Goal: Task Accomplishment & Management: Manage account settings

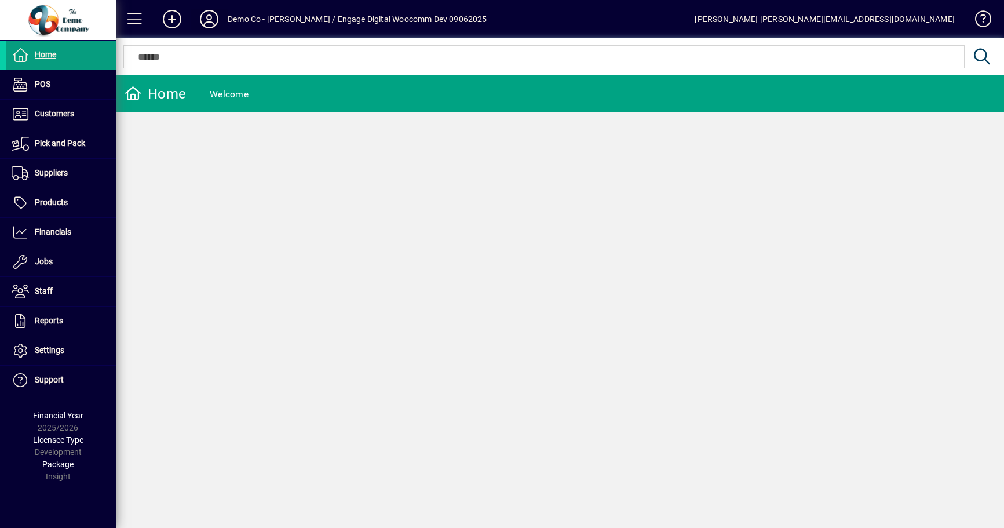
click at [214, 23] on icon at bounding box center [209, 19] width 23 height 19
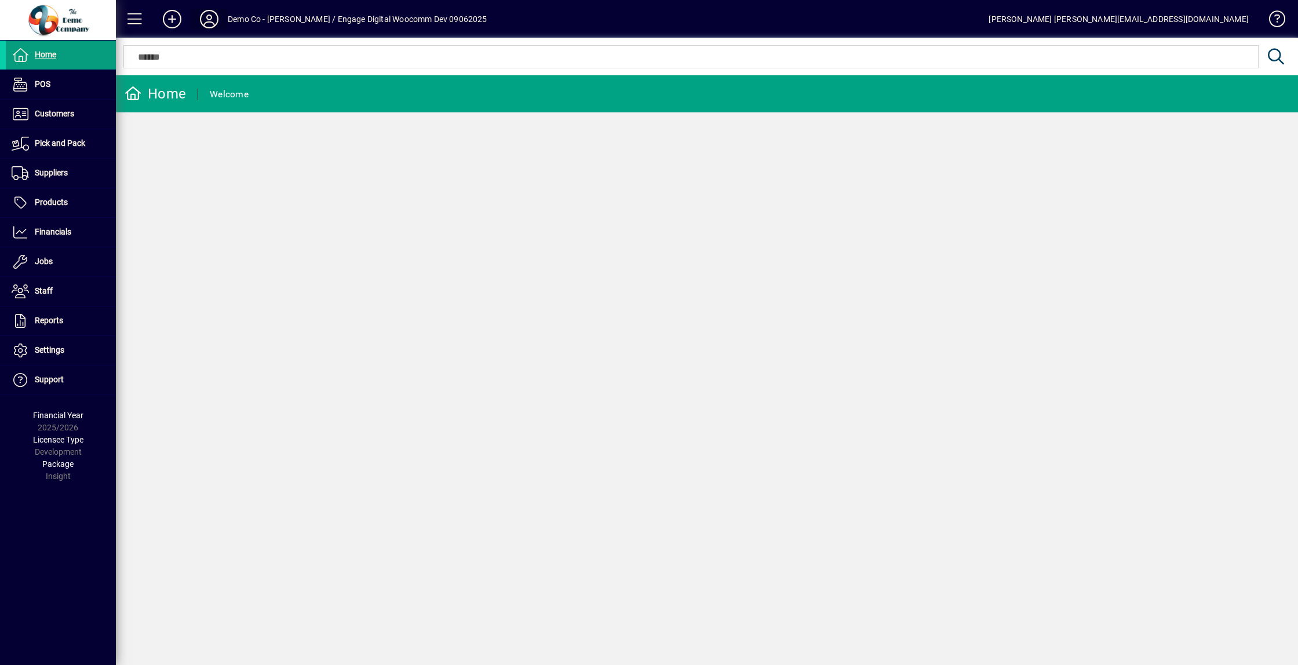
click at [214, 31] on span at bounding box center [209, 19] width 37 height 28
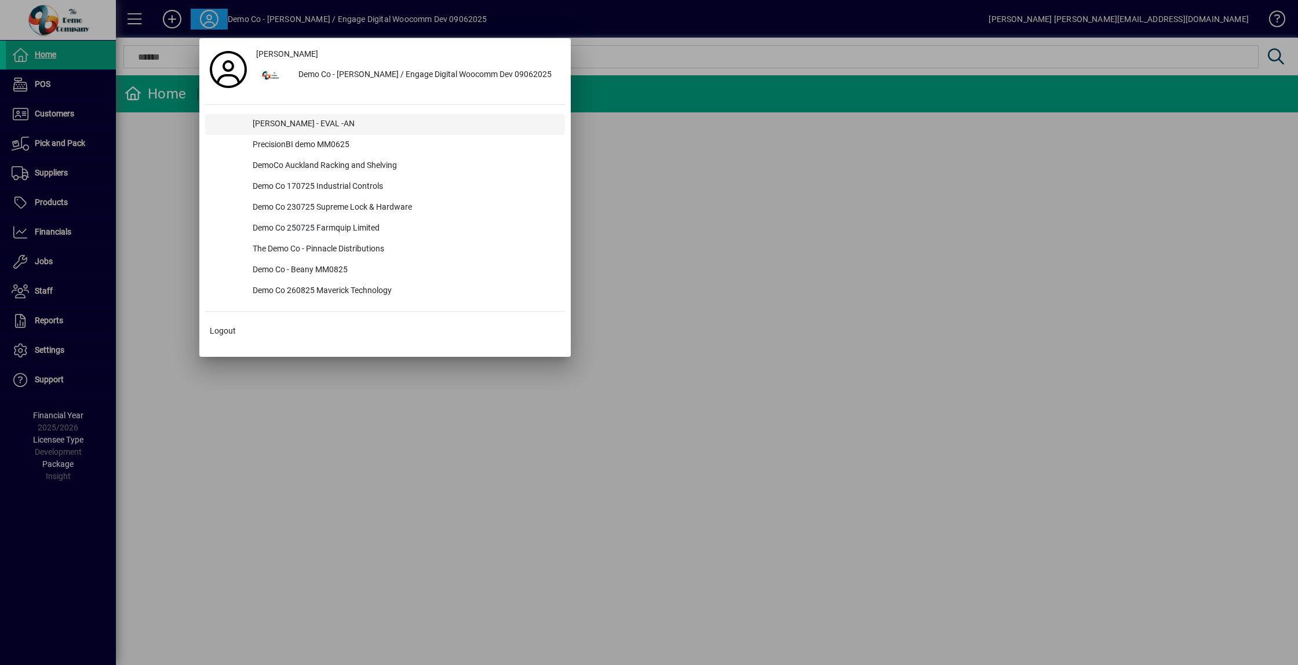
click at [312, 124] on div "[PERSON_NAME] - EVAL -AN" at bounding box center [404, 124] width 322 height 21
